Goal: Check status: Check status

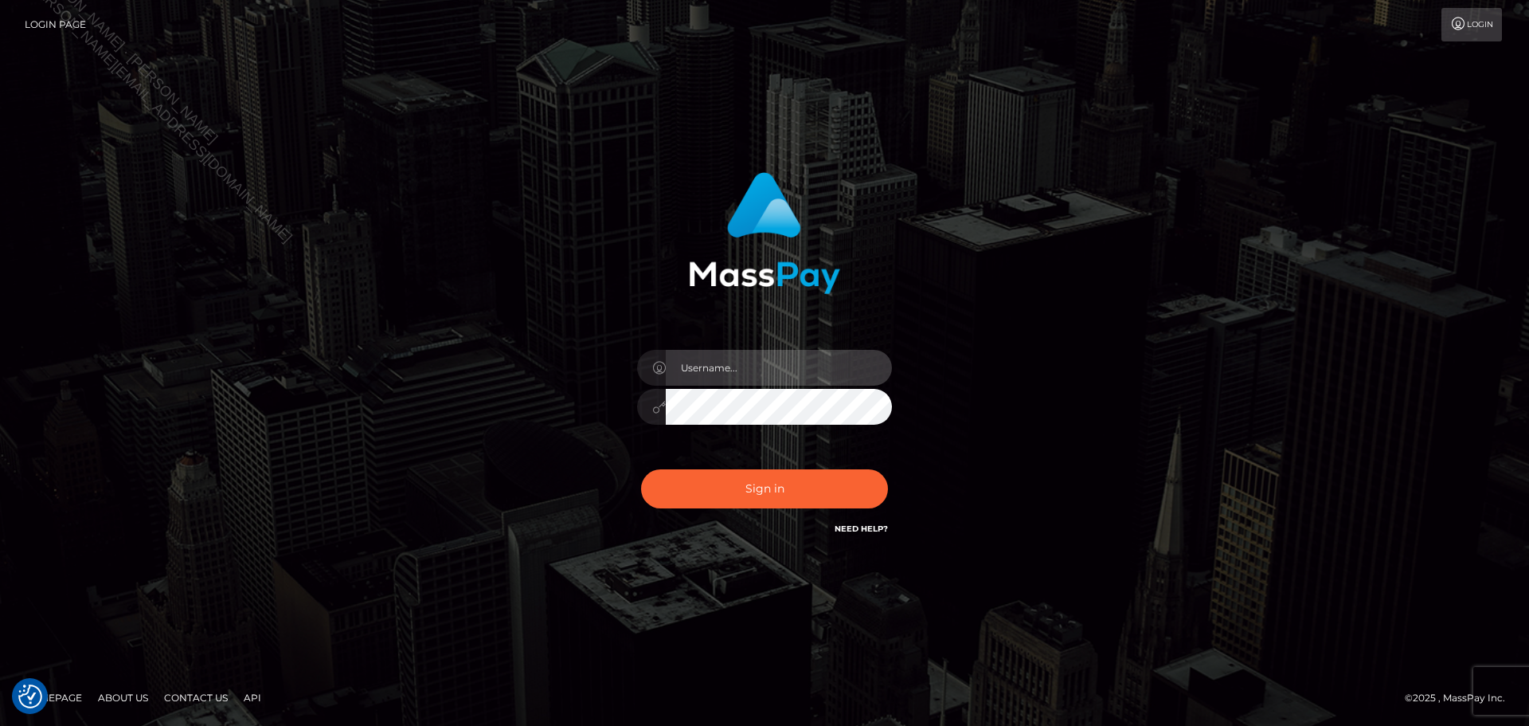
click at [836, 365] on input "text" at bounding box center [779, 368] width 226 height 36
type input "Seleen"
click at [766, 512] on div "Sign in Need Help?" at bounding box center [764, 495] width 279 height 71
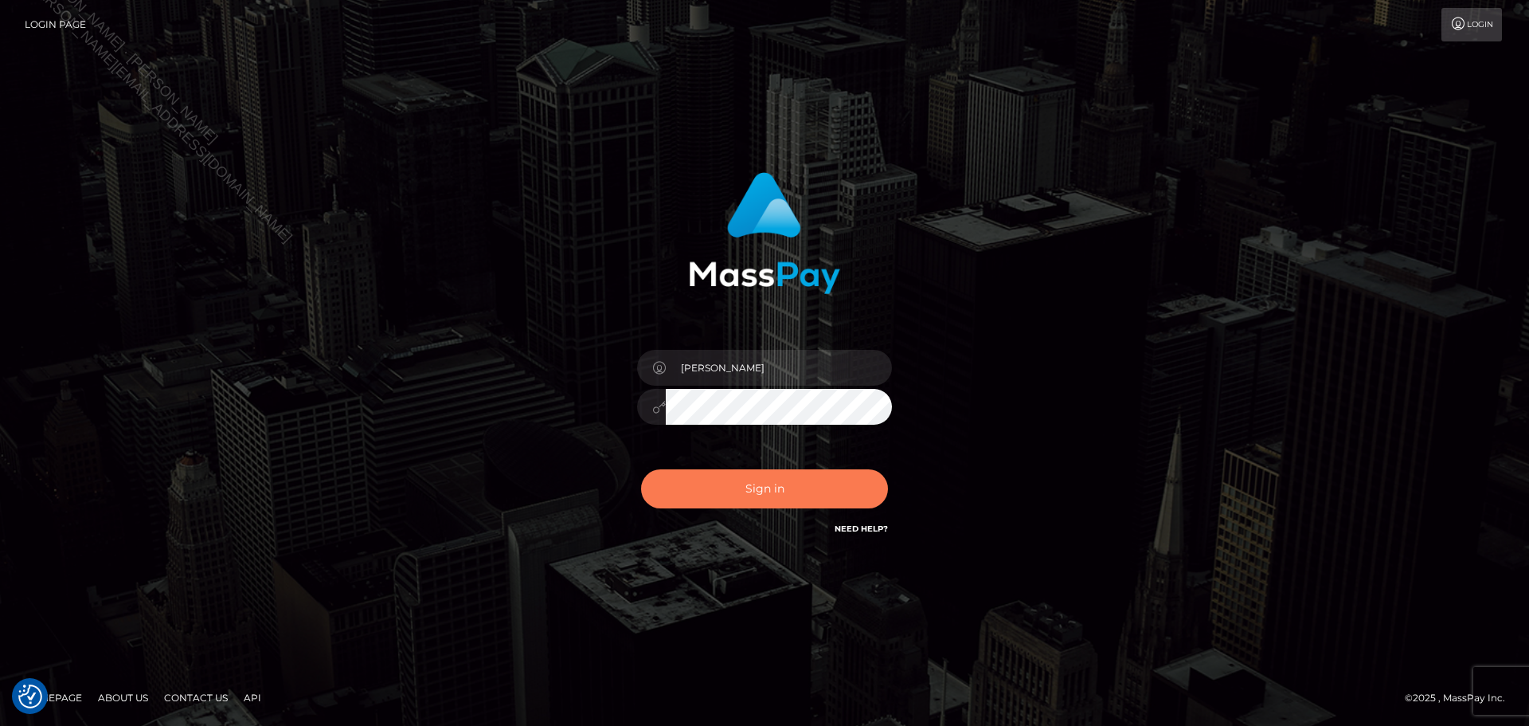
click at [780, 495] on button "Sign in" at bounding box center [764, 488] width 247 height 39
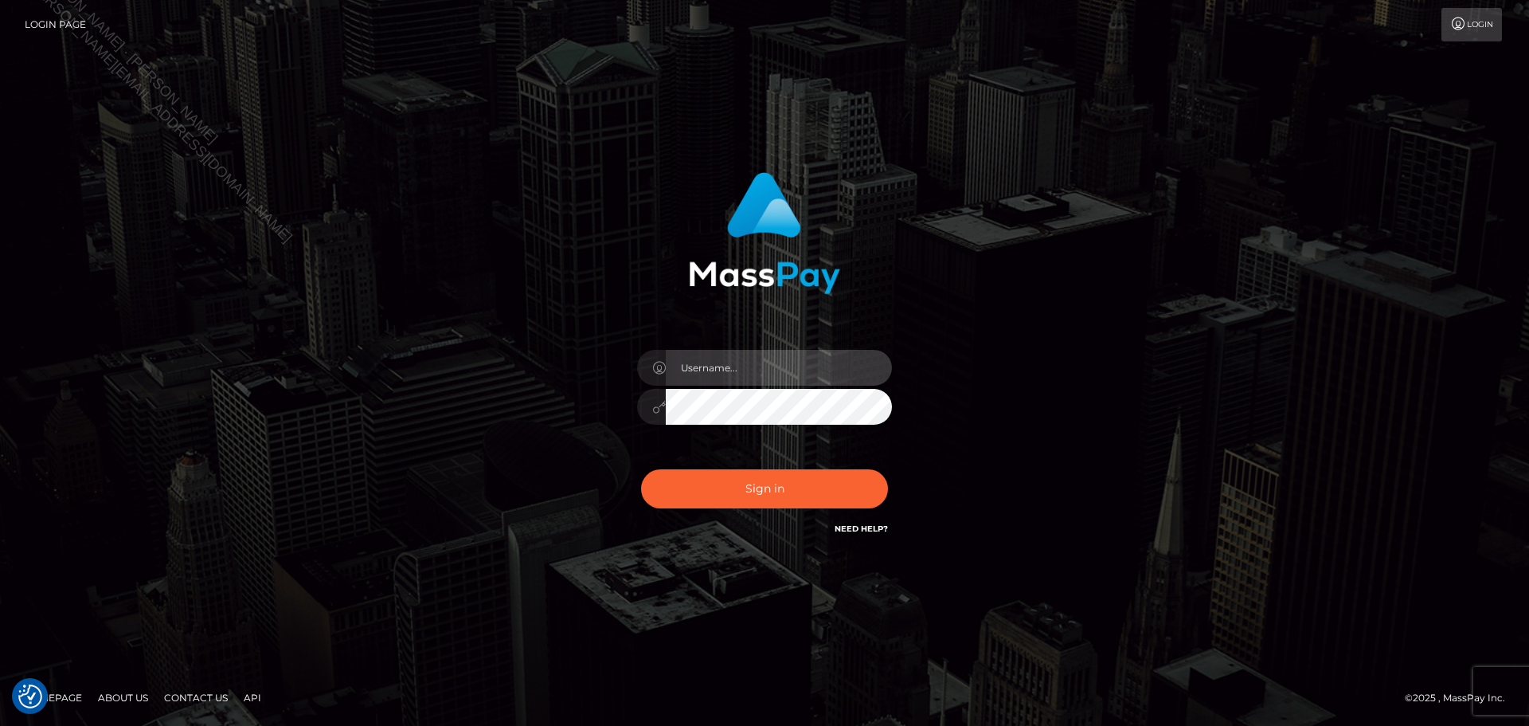
drag, startPoint x: 761, startPoint y: 372, endPoint x: 771, endPoint y: 384, distance: 15.8
click at [761, 372] on input "text" at bounding box center [779, 368] width 226 height 36
type input "Seleen"
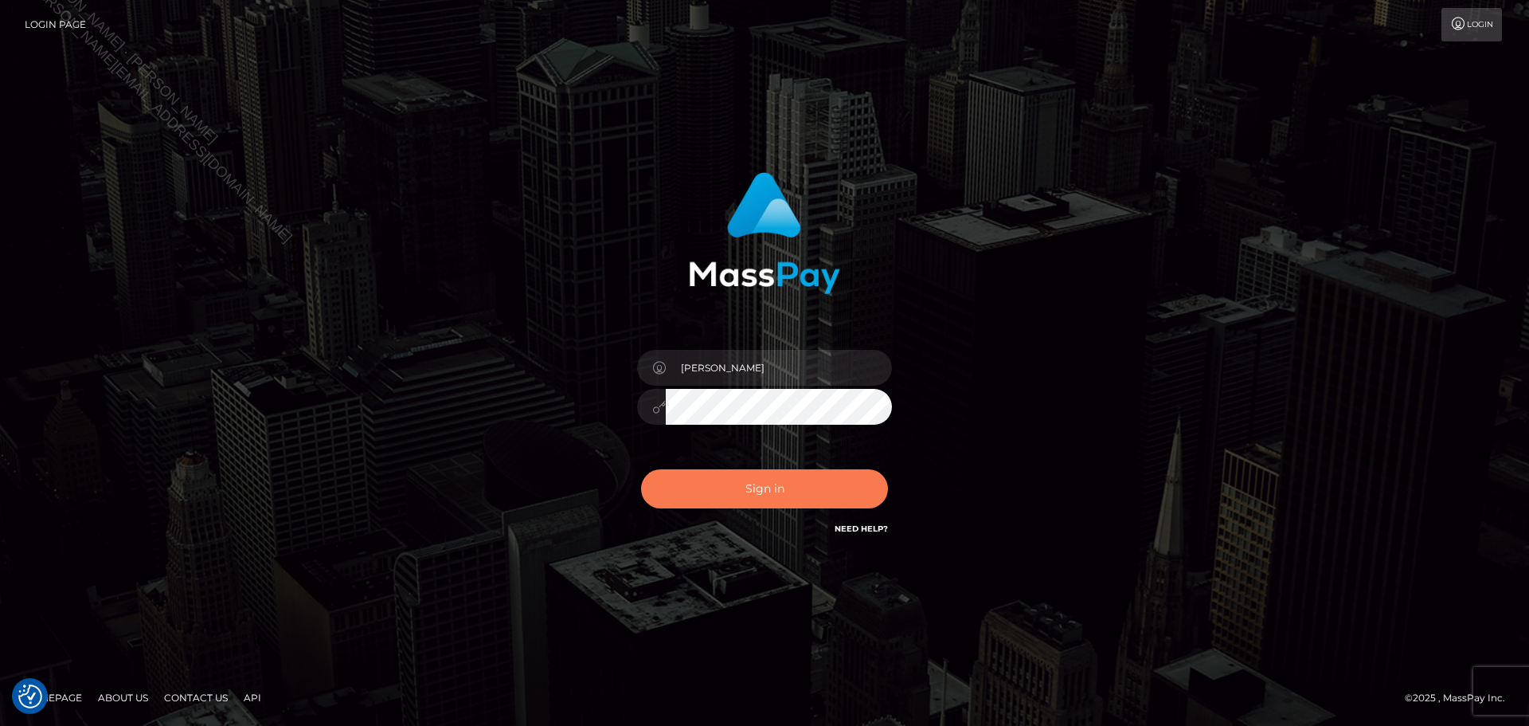
click at [794, 491] on button "Sign in" at bounding box center [764, 488] width 247 height 39
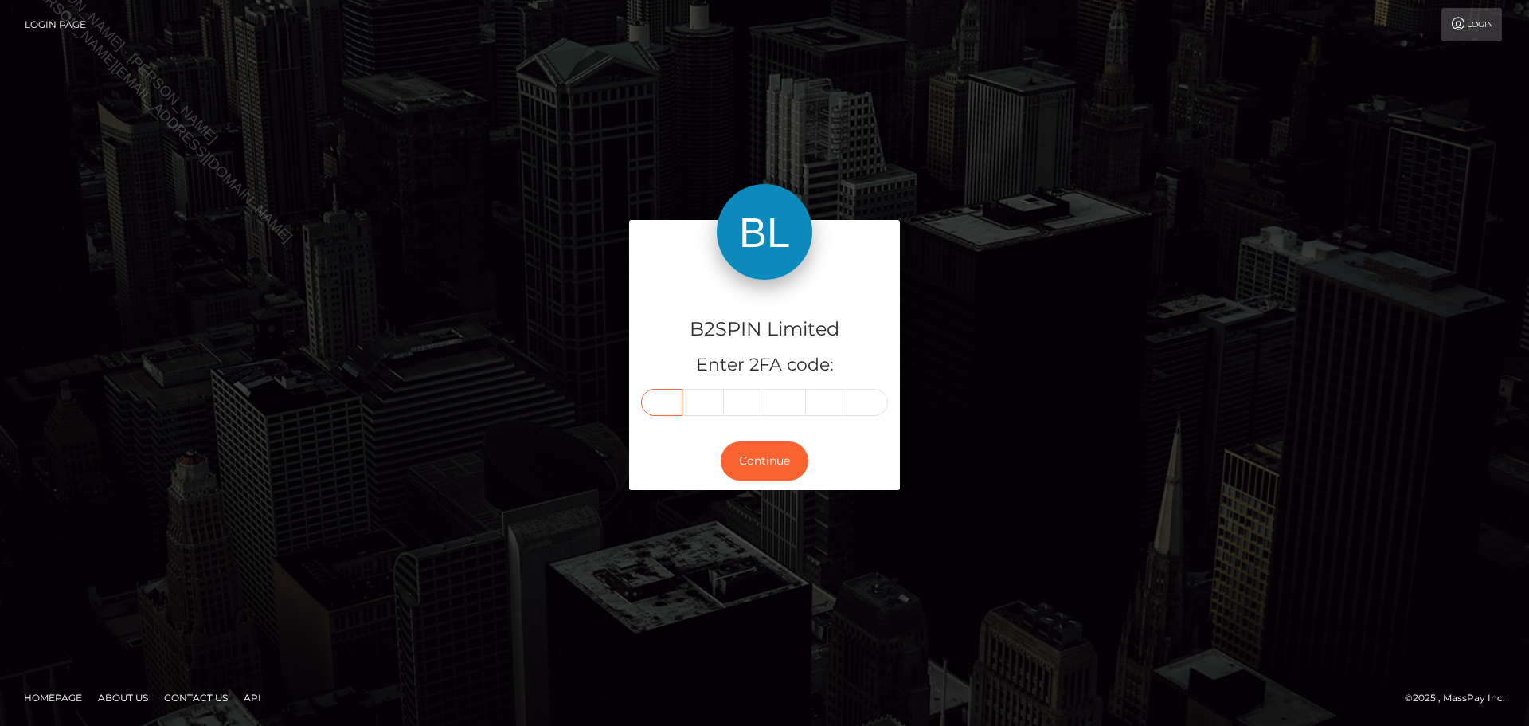
paste input "8"
type input "8"
type input "7"
type input "9"
type input "0"
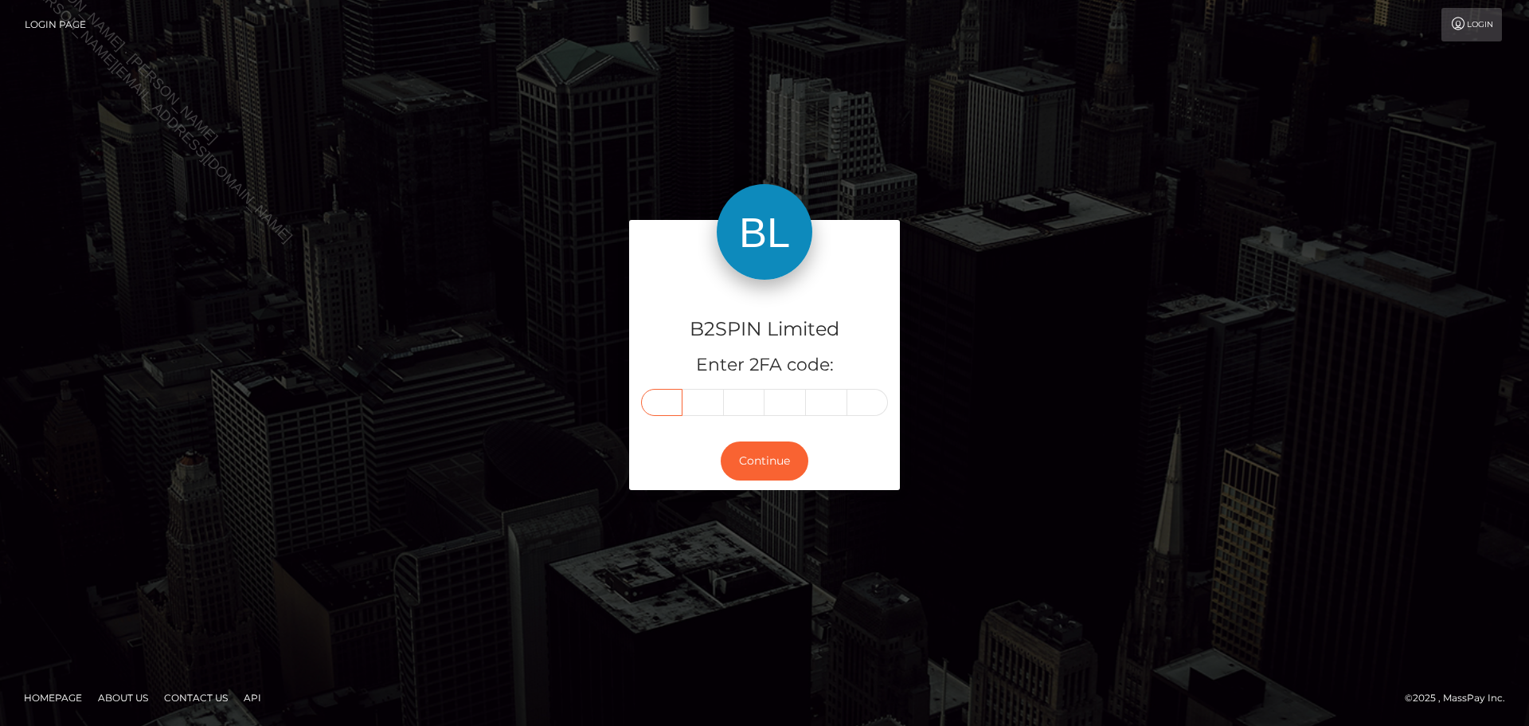
type input "0"
type input "9"
click at [776, 455] on button "Continue" at bounding box center [765, 460] width 88 height 39
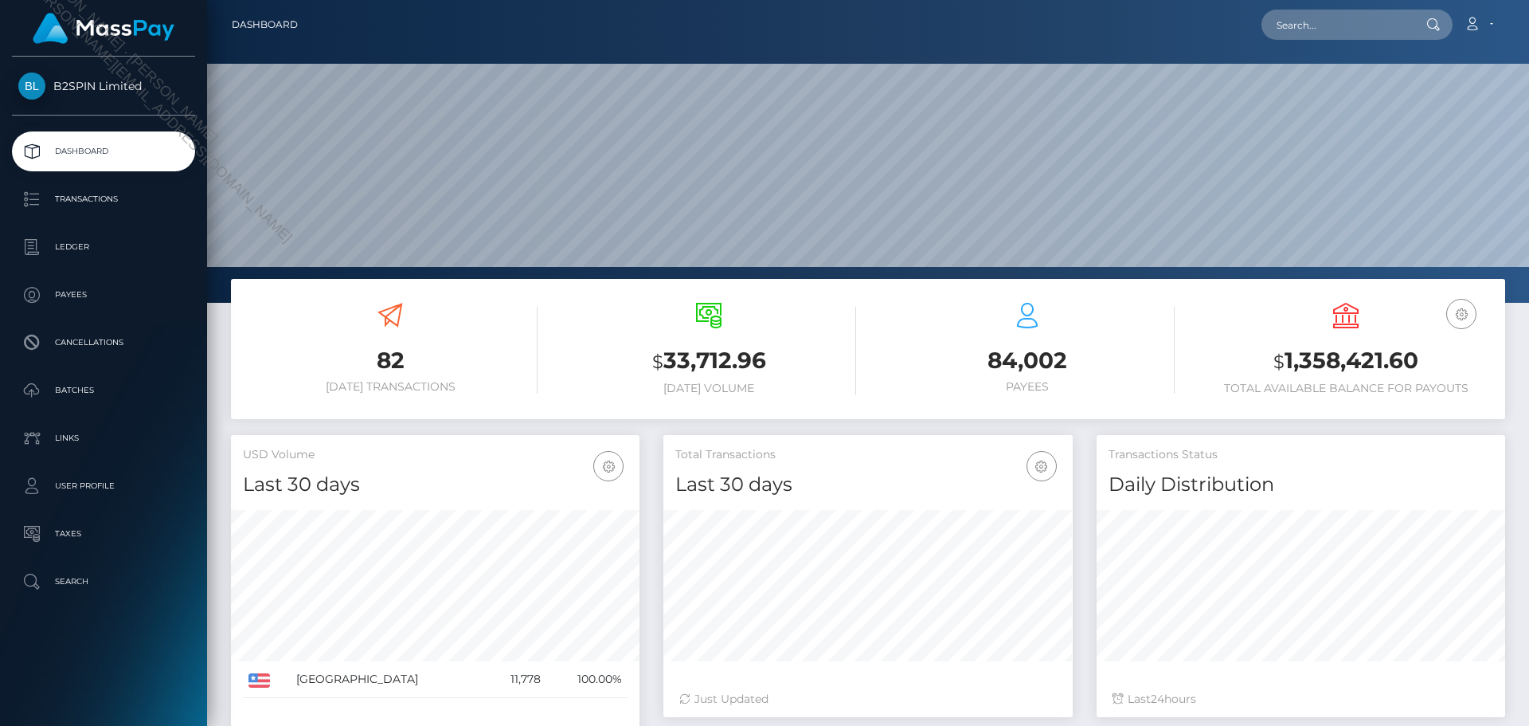
scroll to position [283, 409]
drag, startPoint x: 106, startPoint y: 199, endPoint x: 116, endPoint y: 198, distance: 9.7
click at [106, 199] on p "Transactions" at bounding box center [103, 199] width 170 height 24
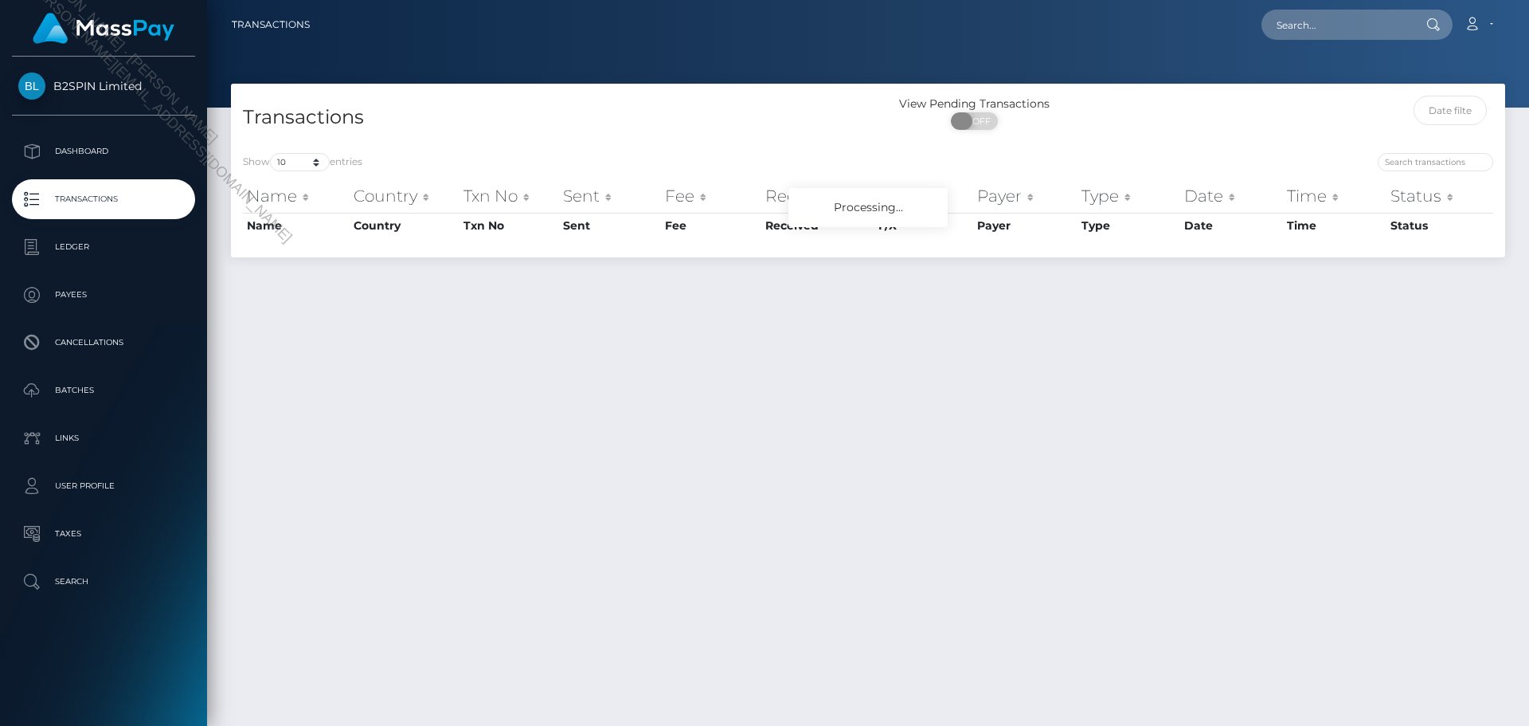
click at [977, 117] on span "OFF" at bounding box center [980, 121] width 40 height 18
checkbox input "true"
click at [300, 168] on select "10 25 50 100 250 500 1,000 3,500" at bounding box center [300, 162] width 60 height 18
select select "3500"
click at [272, 153] on select "10 25 50 100 250 500 1,000 3,500" at bounding box center [300, 162] width 60 height 18
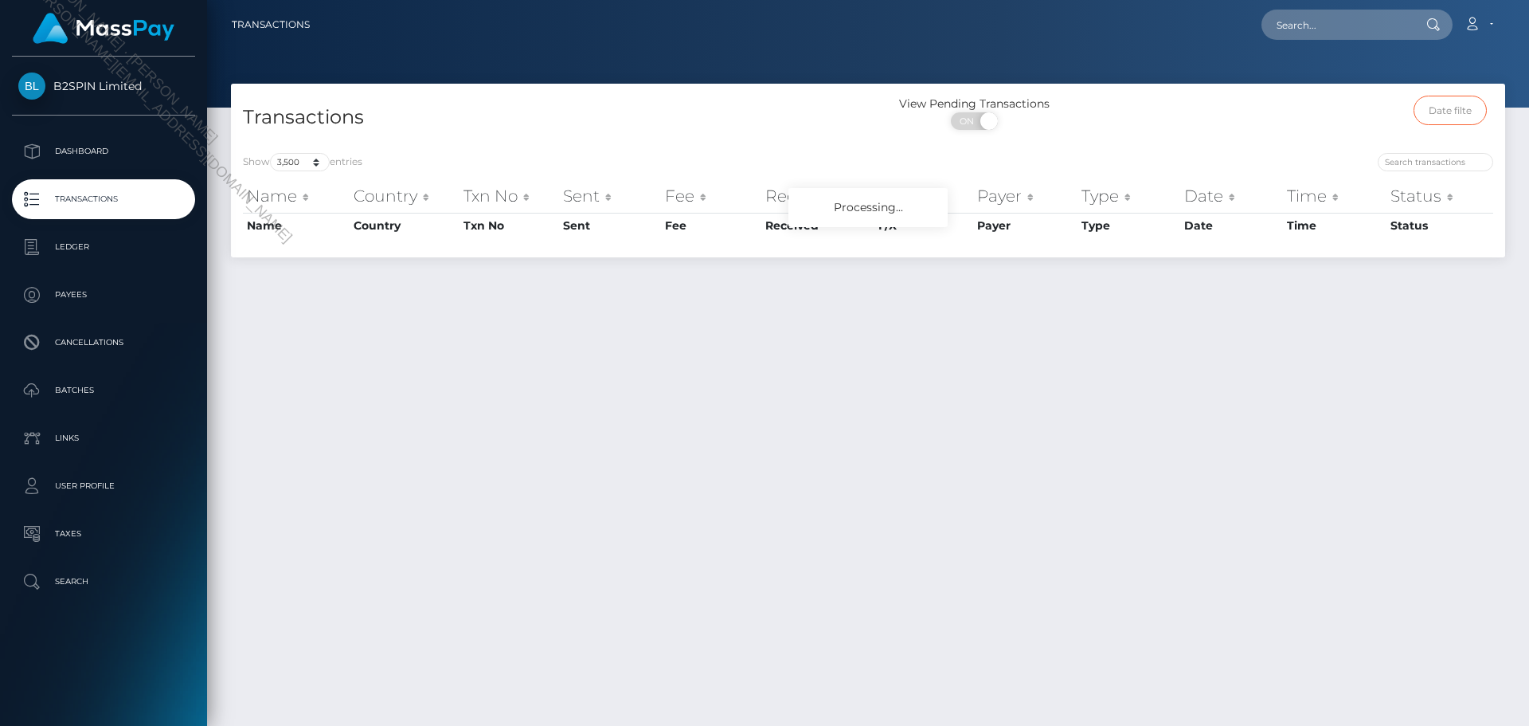
click at [1455, 106] on input "text" at bounding box center [1451, 110] width 74 height 29
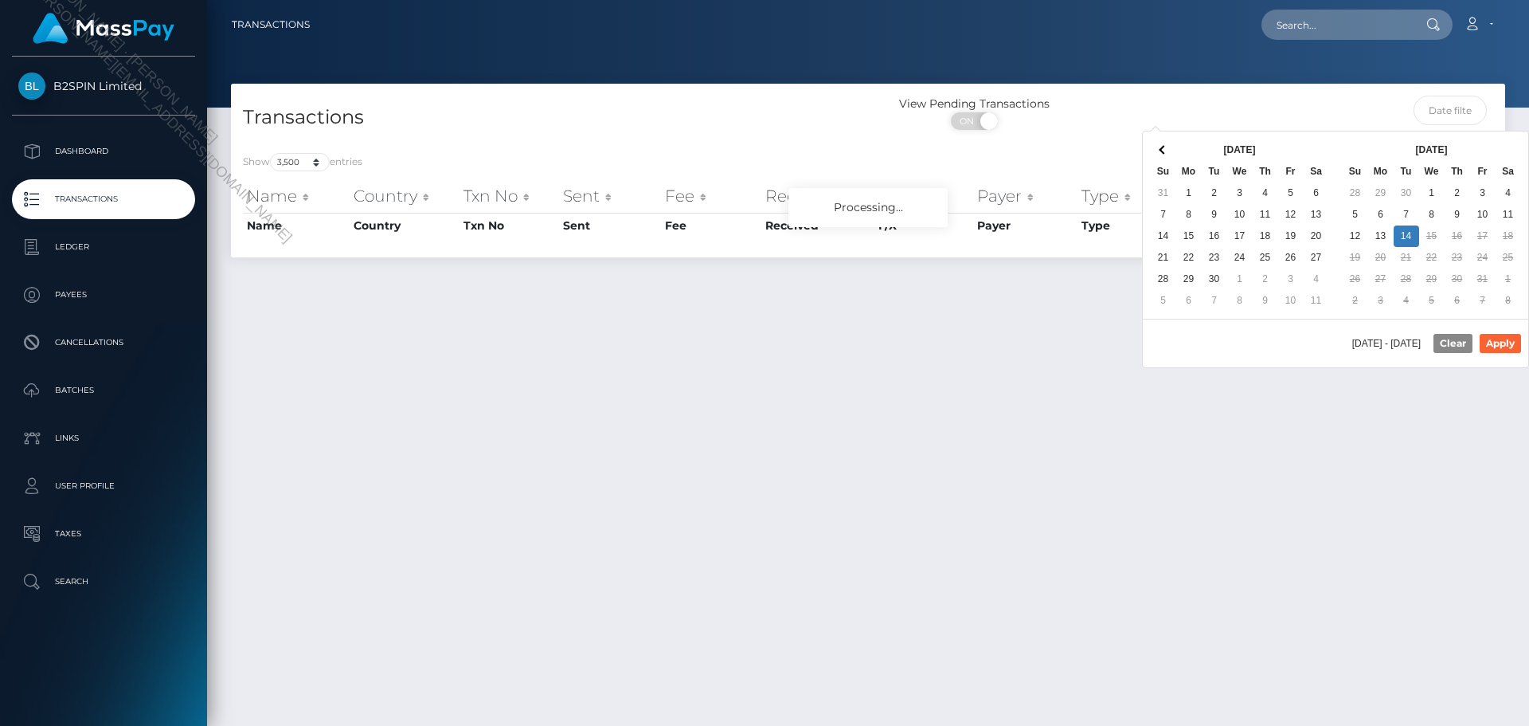
click at [1330, 147] on div "Sep 2025 Su Mo Tu We Th Fr Sa 31 1 2 3 4 5 6 7 8 9 10 11 12 13 14 15 16 17 18 1…" at bounding box center [1242, 225] width 186 height 174
click at [1508, 342] on button "Apply" at bounding box center [1500, 343] width 41 height 19
type input "10/01/2025 - 10/14/2025"
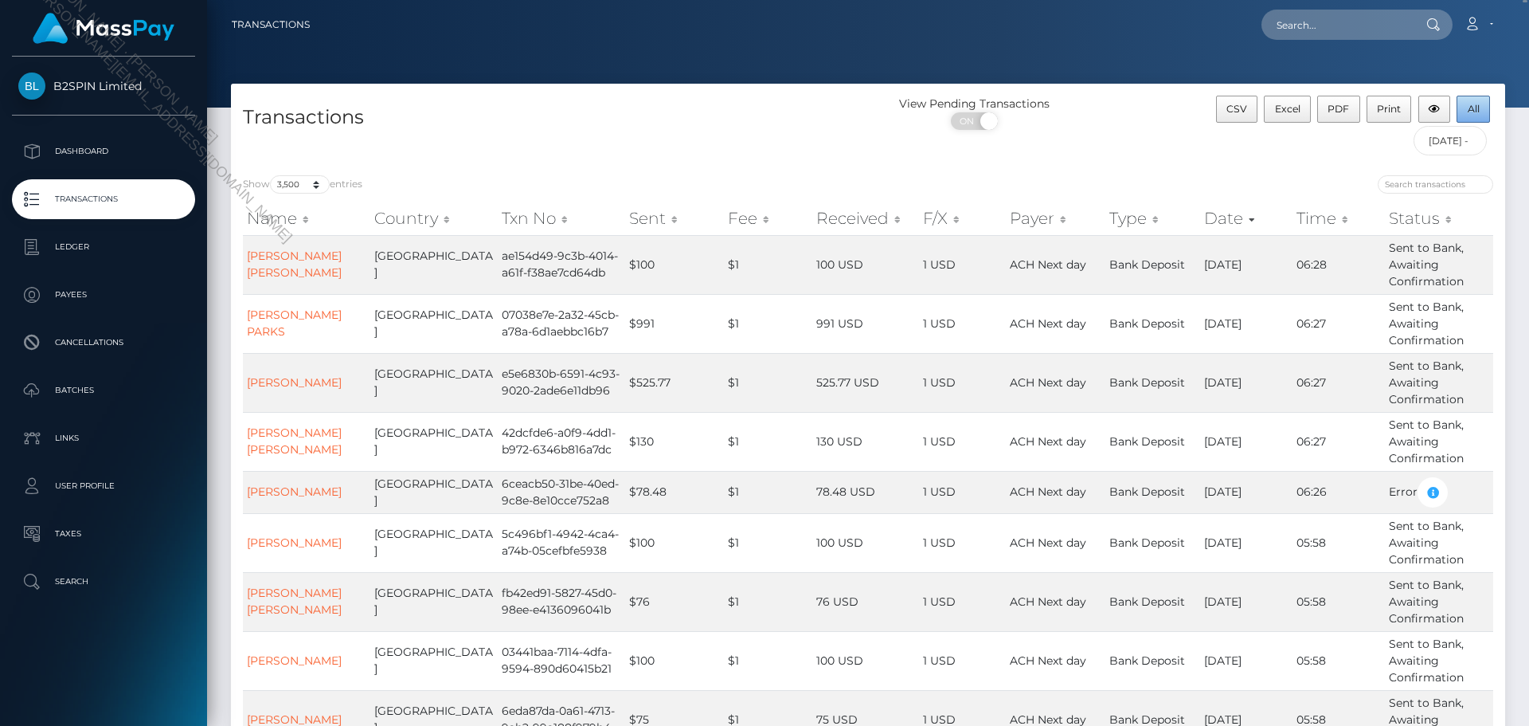
click at [1470, 110] on span "All" at bounding box center [1474, 109] width 12 height 12
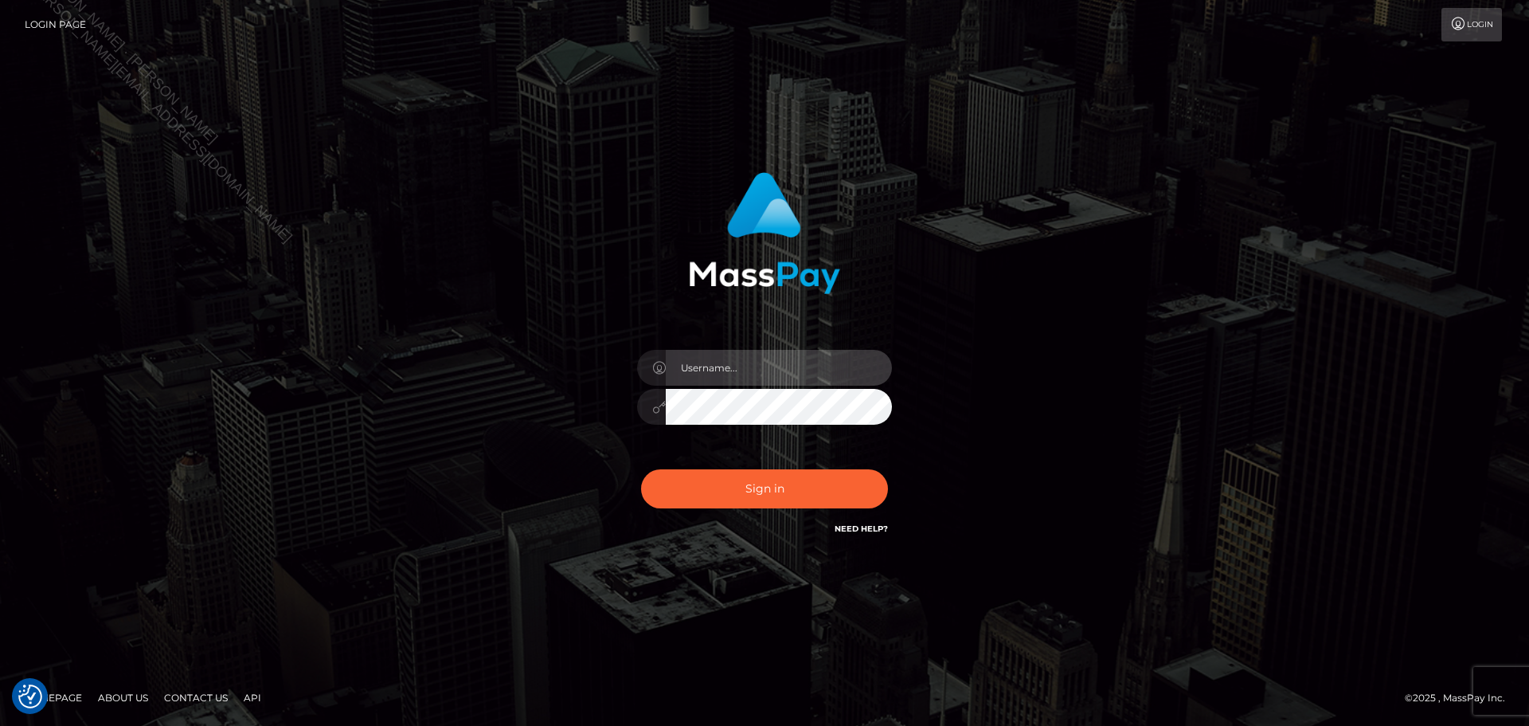
click at [810, 368] on input "text" at bounding box center [779, 368] width 226 height 36
type input "Seleen"
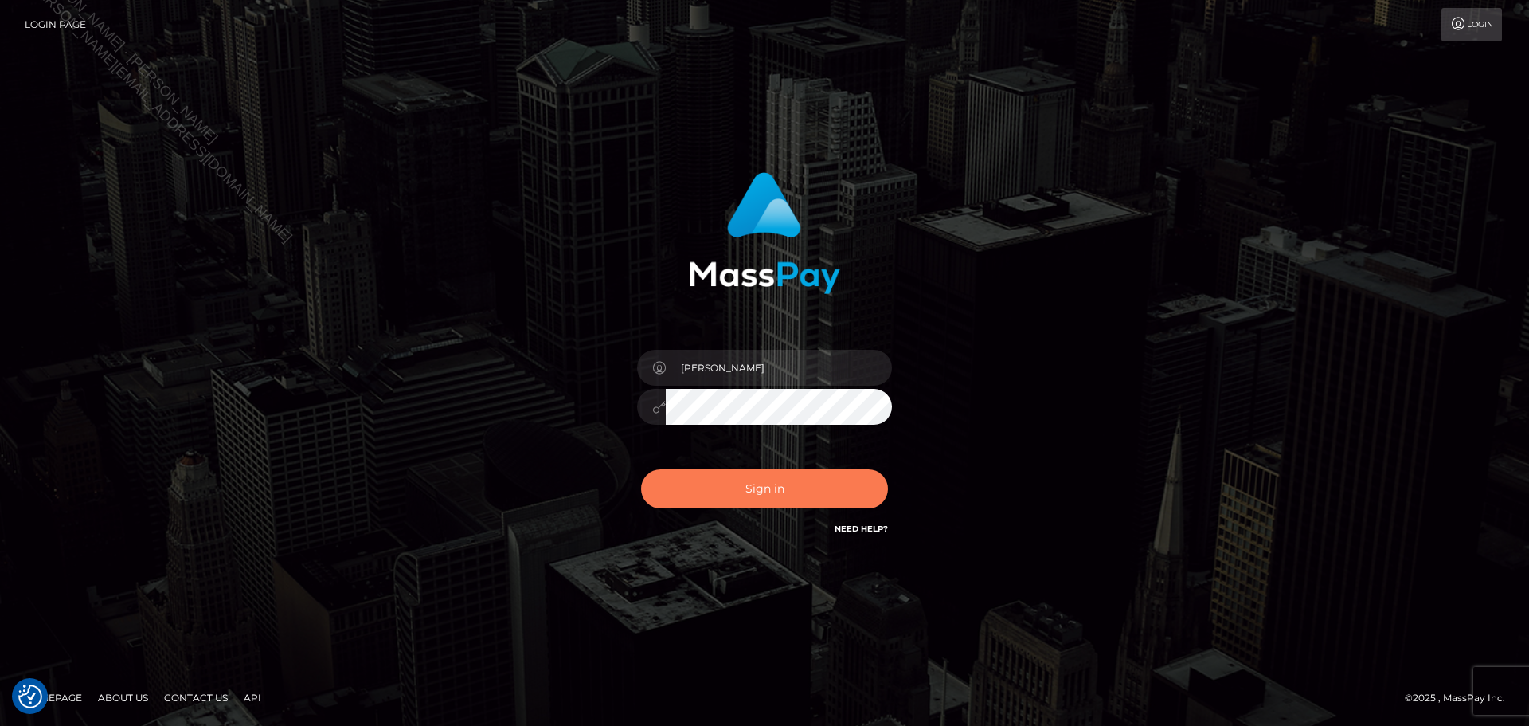
click at [809, 500] on button "Sign in" at bounding box center [764, 488] width 247 height 39
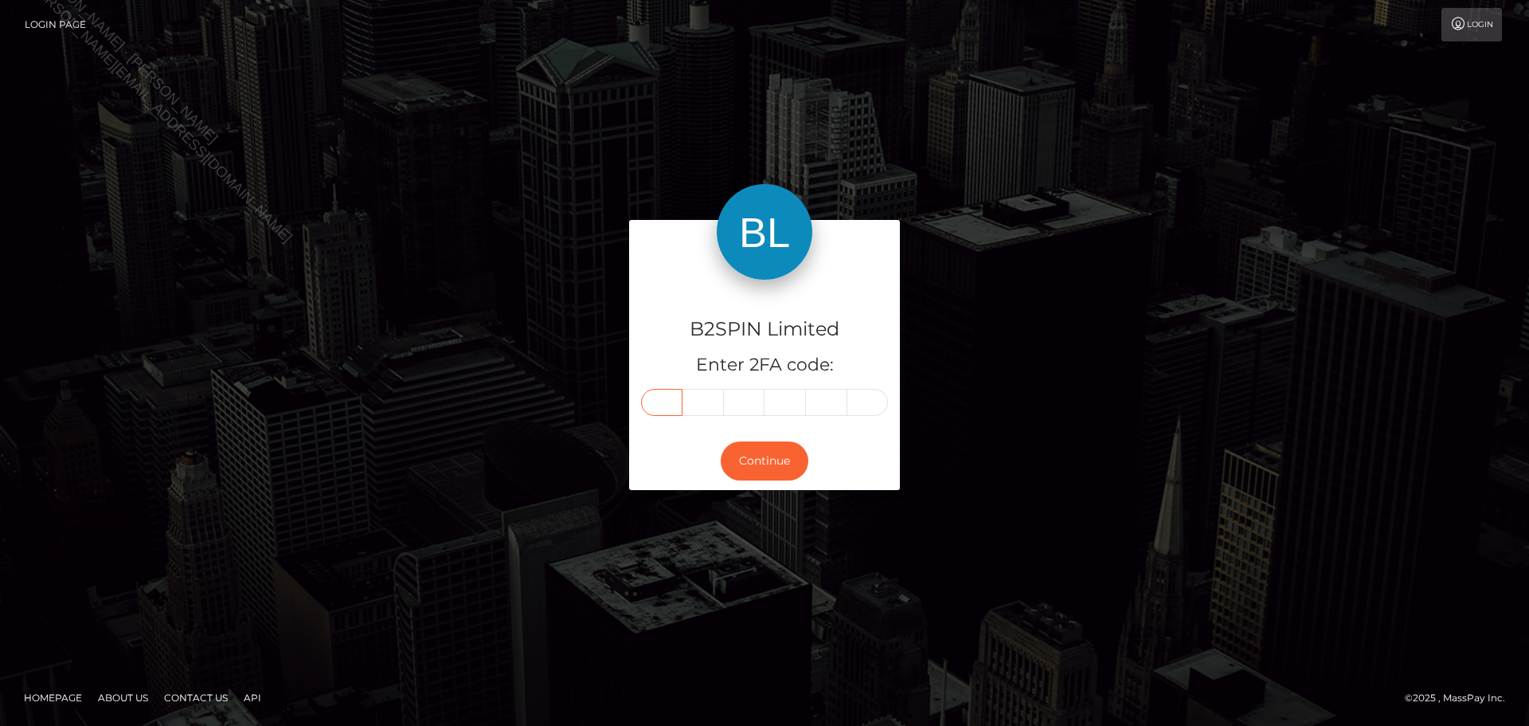
paste input "9"
type input "9"
type input "0"
type input "2"
type input "3"
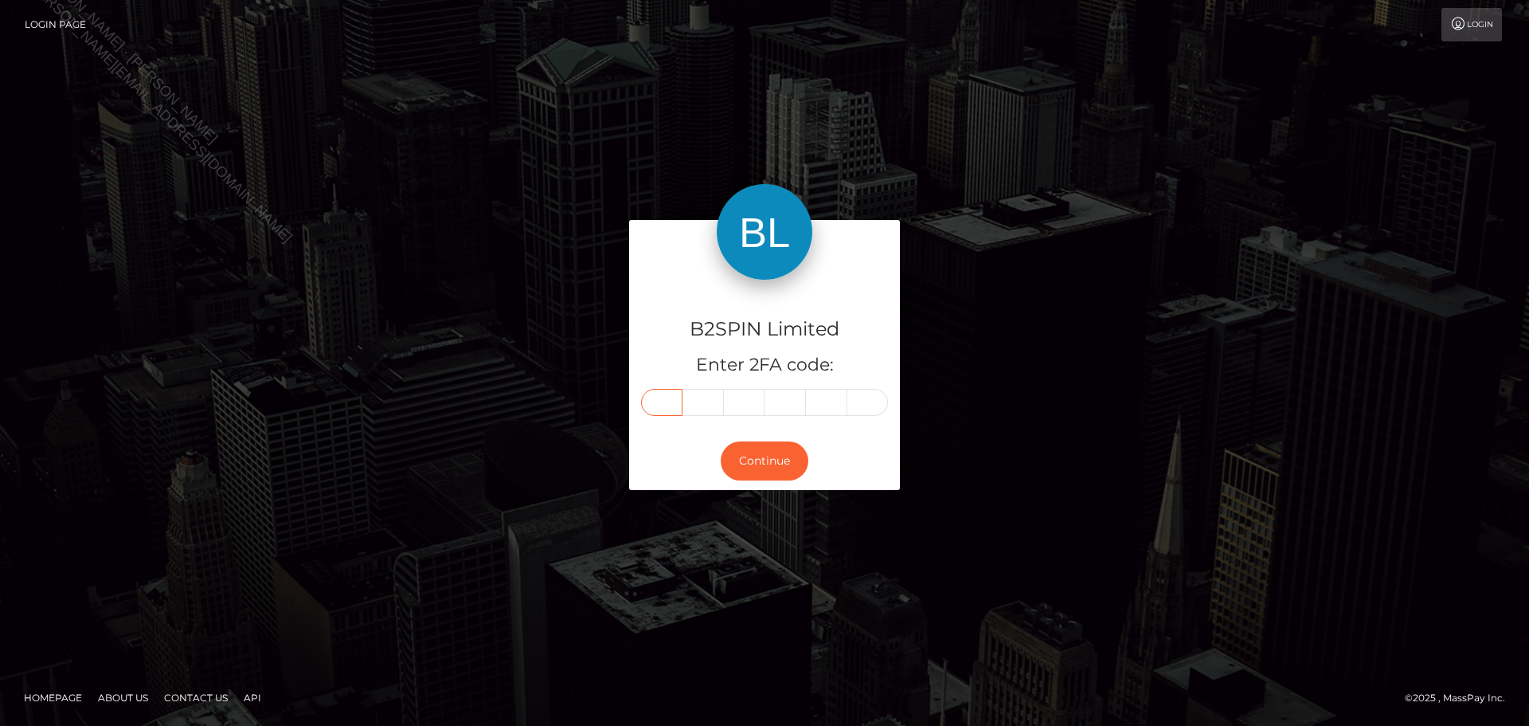
type input "6"
click at [785, 470] on button "Continue" at bounding box center [765, 460] width 88 height 39
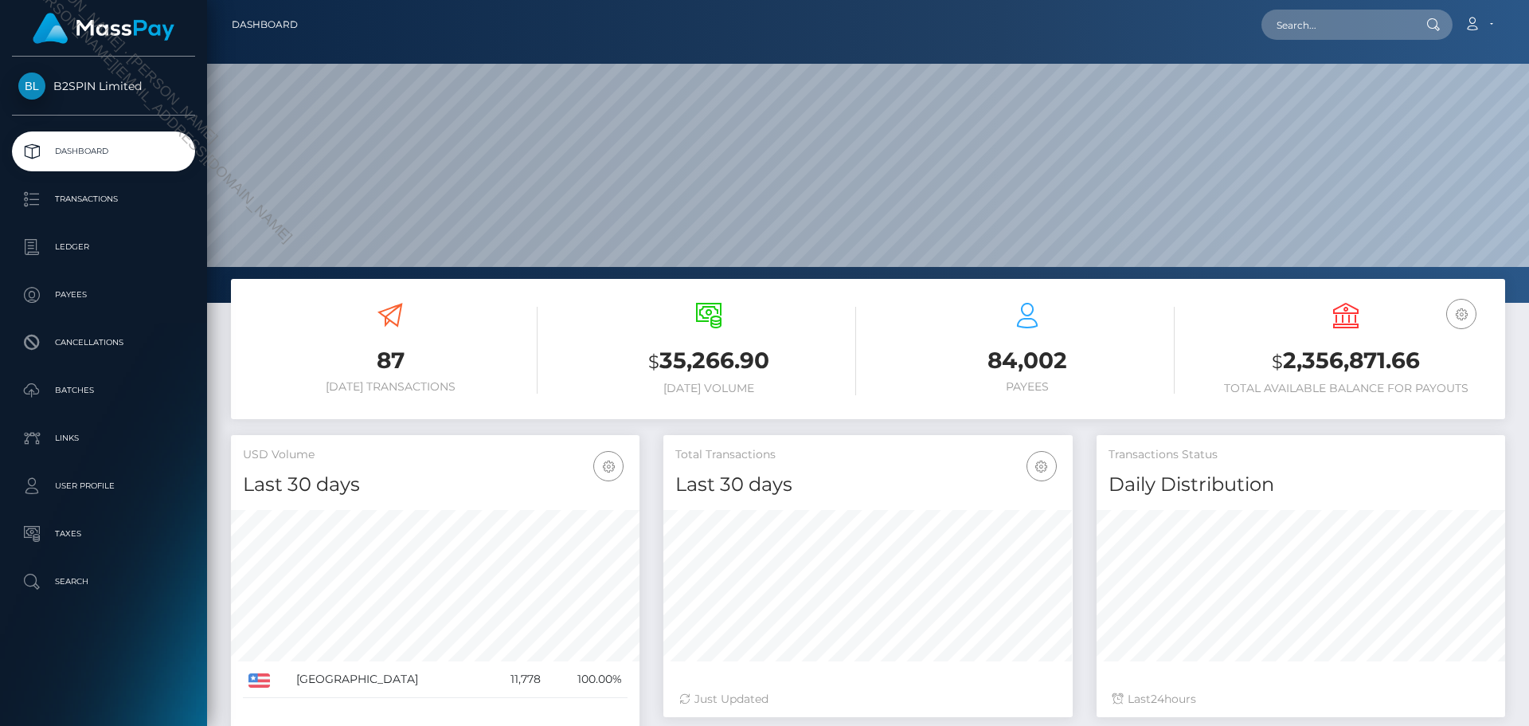
scroll to position [283, 409]
click at [1381, 20] on input "text" at bounding box center [1337, 25] width 150 height 30
paste input "3763323"
click at [1351, 30] on input "3763323" at bounding box center [1337, 25] width 150 height 30
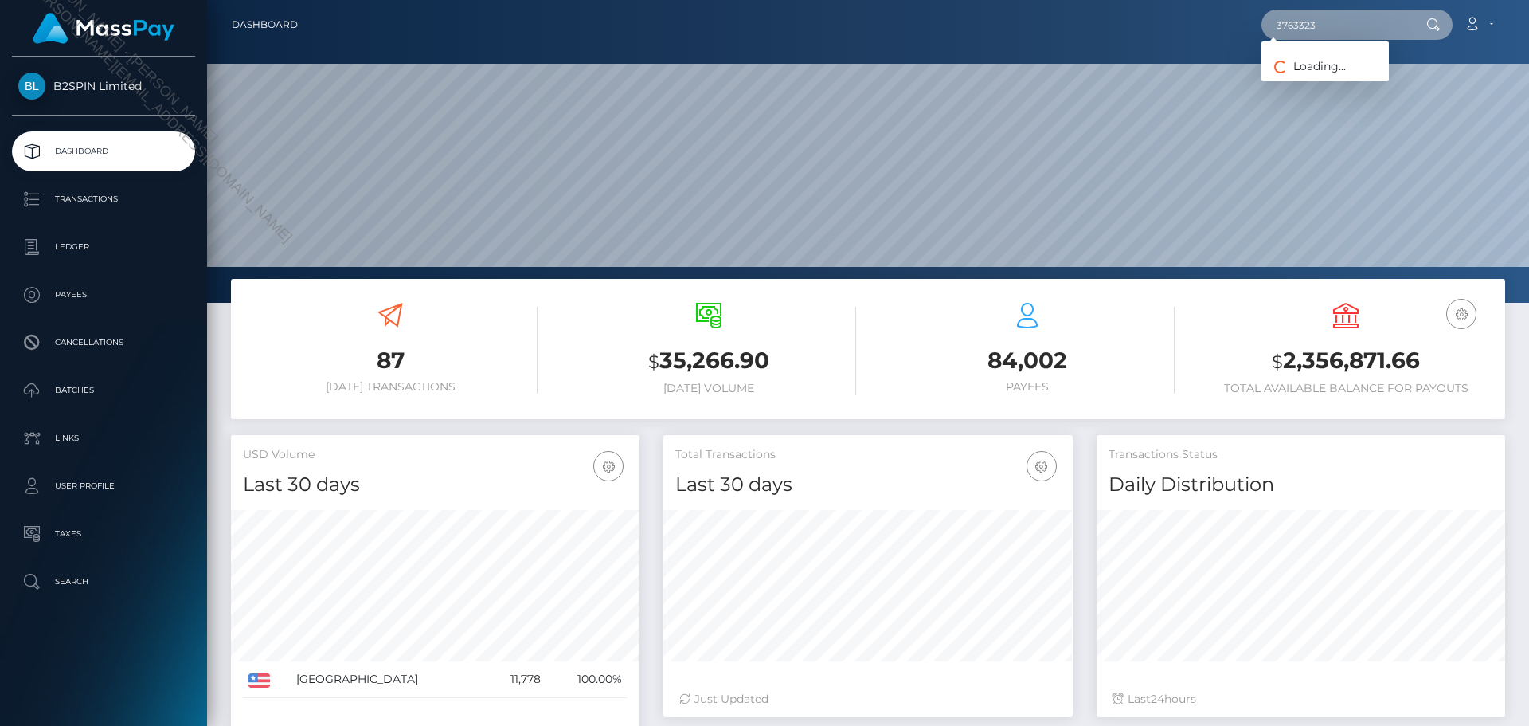
paste input "2132040659"
click at [1366, 22] on input "2132040659" at bounding box center [1337, 25] width 150 height 30
paste input "text"
type input "2132040659"
click at [1366, 22] on input "2132040659" at bounding box center [1337, 25] width 150 height 30
